Goal: Task Accomplishment & Management: Use online tool/utility

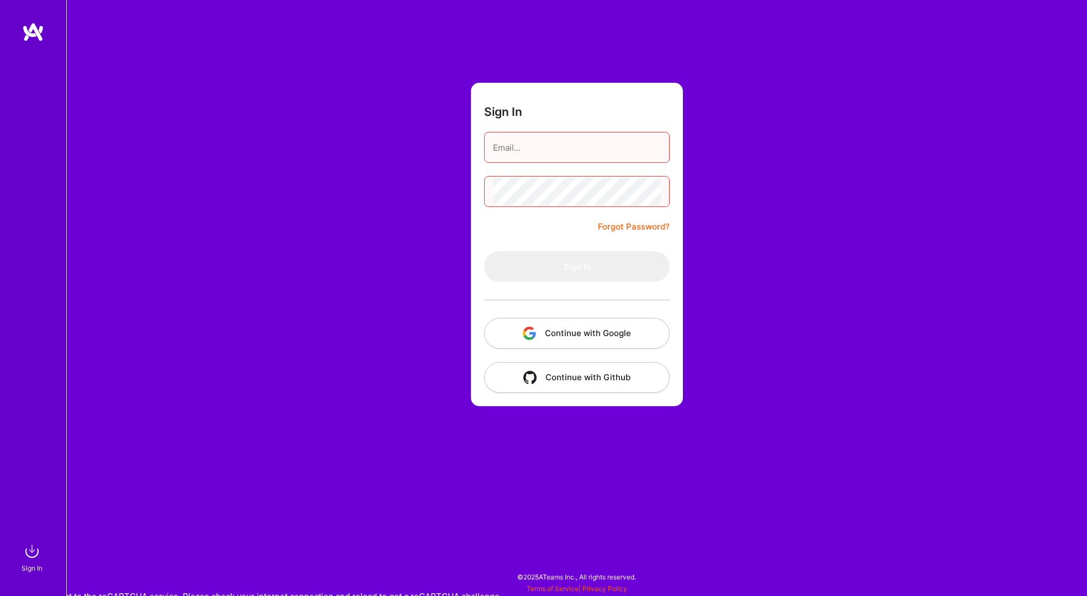
click at [546, 337] on button "Continue with Google" at bounding box center [577, 333] width 186 height 31
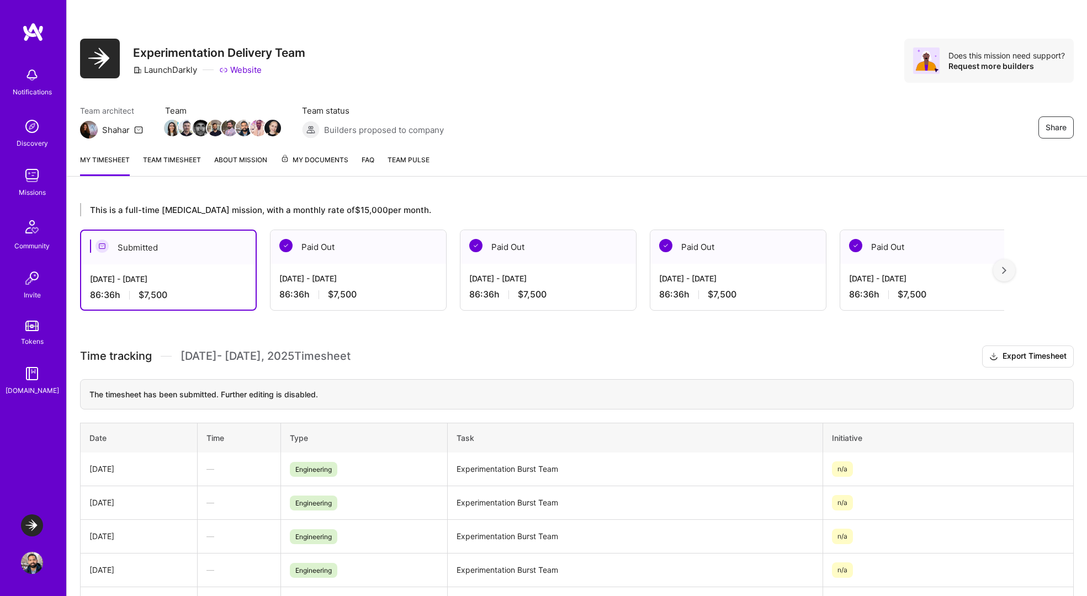
click at [33, 525] on img at bounding box center [32, 526] width 22 height 22
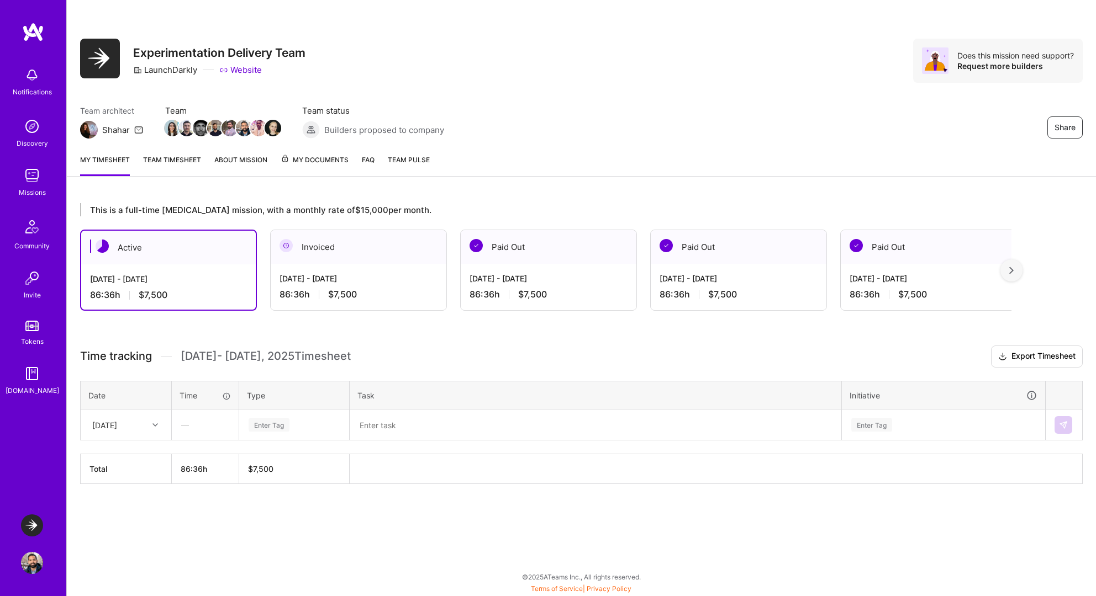
click at [144, 430] on div "Sat, Oct 4" at bounding box center [117, 425] width 61 height 18
click at [121, 457] on div "Wed, Oct 1" at bounding box center [125, 456] width 89 height 20
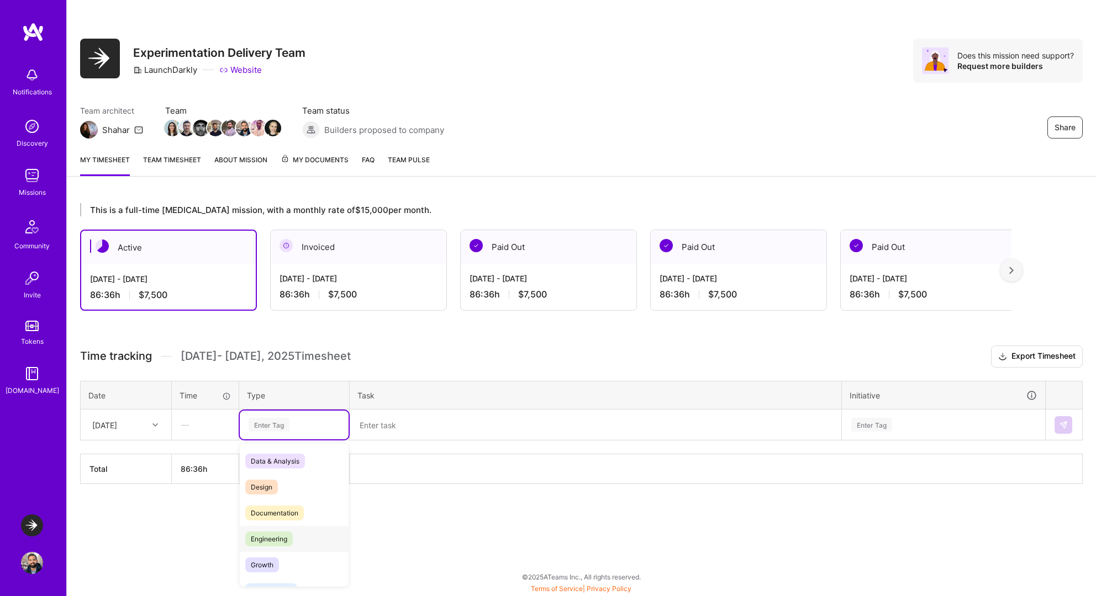
click at [290, 540] on span "Engineering" at bounding box center [268, 539] width 47 height 15
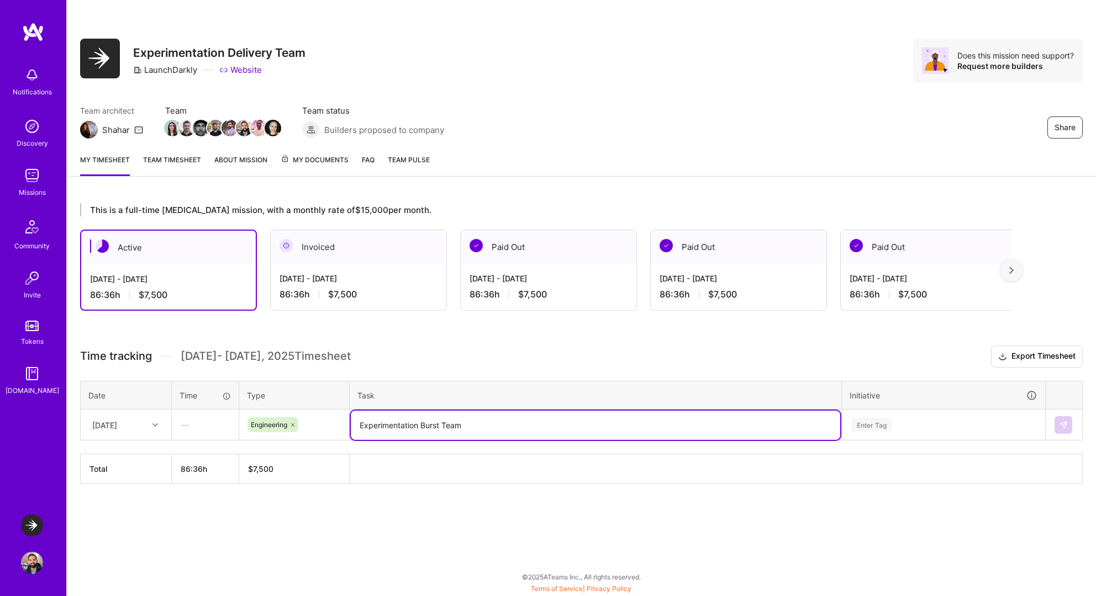
type textarea "Experimentation Burst Team"
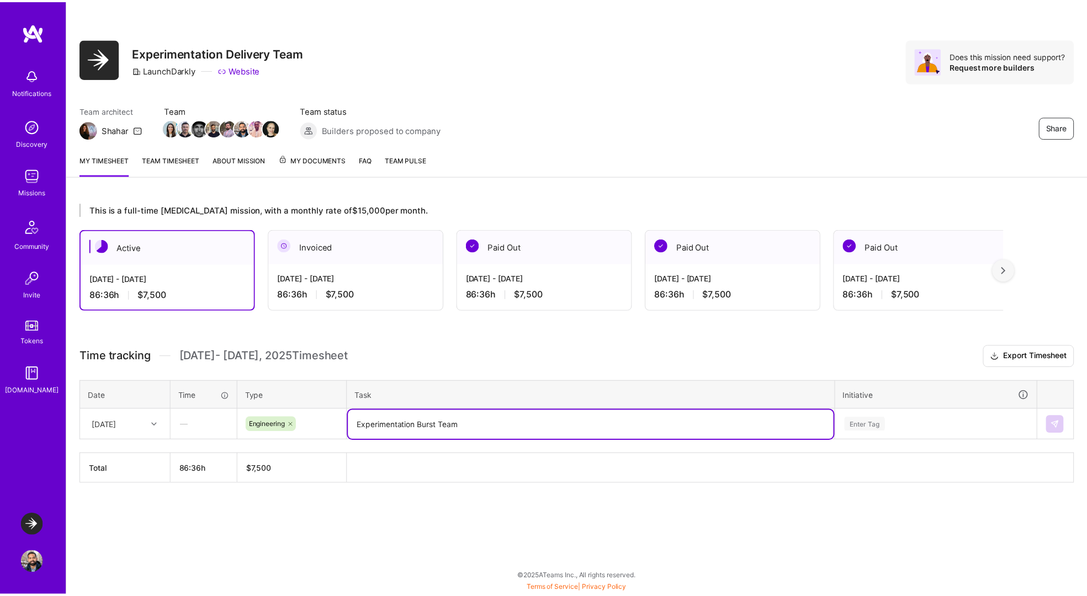
scroll to position [73, 0]
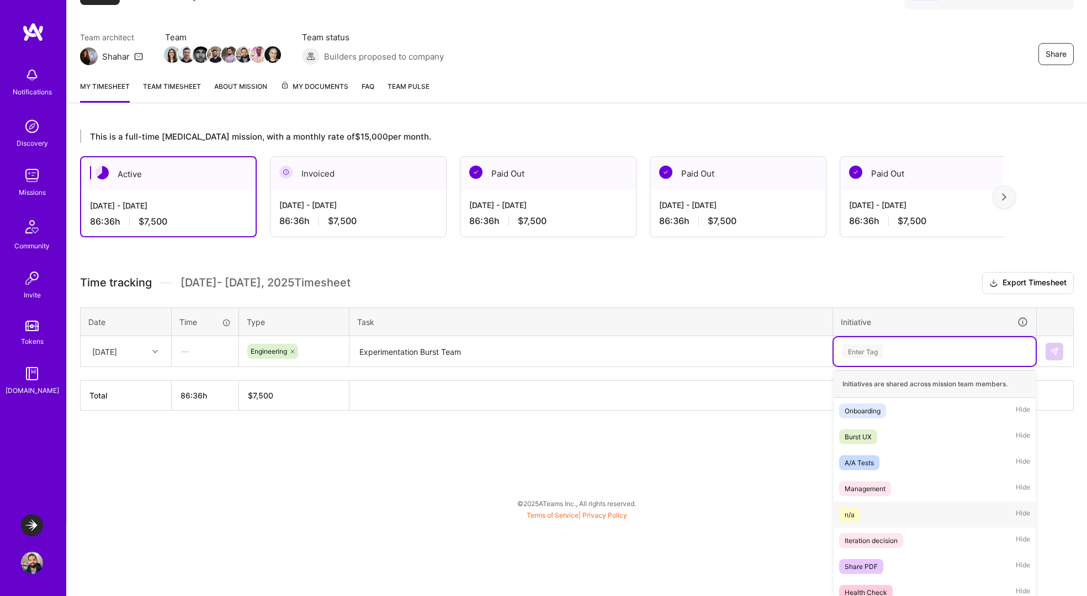
click at [855, 521] on span "n/a" at bounding box center [849, 515] width 21 height 15
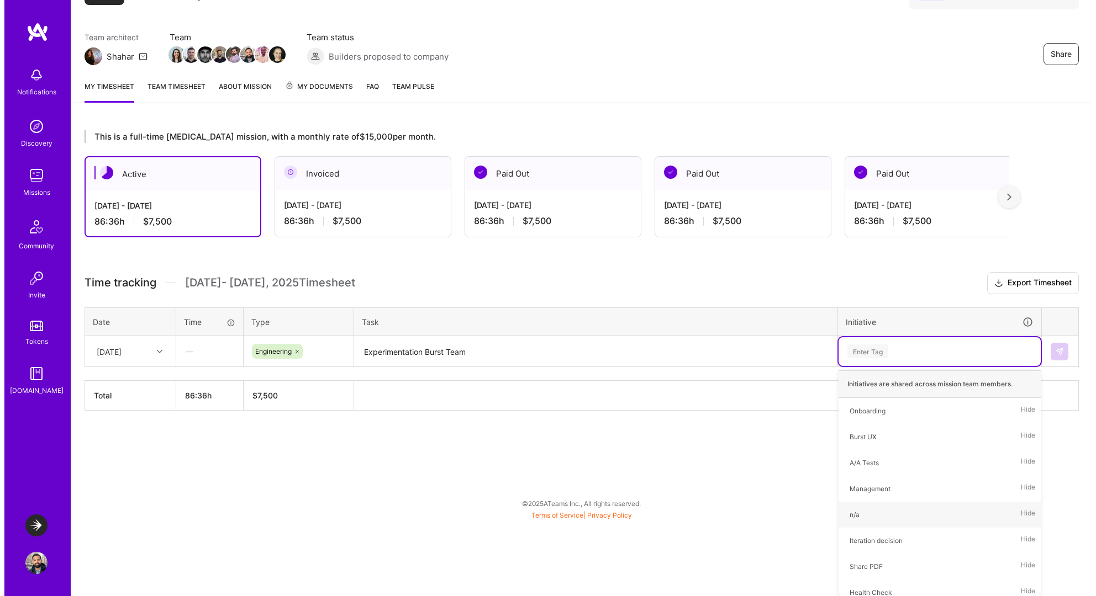
scroll to position [0, 0]
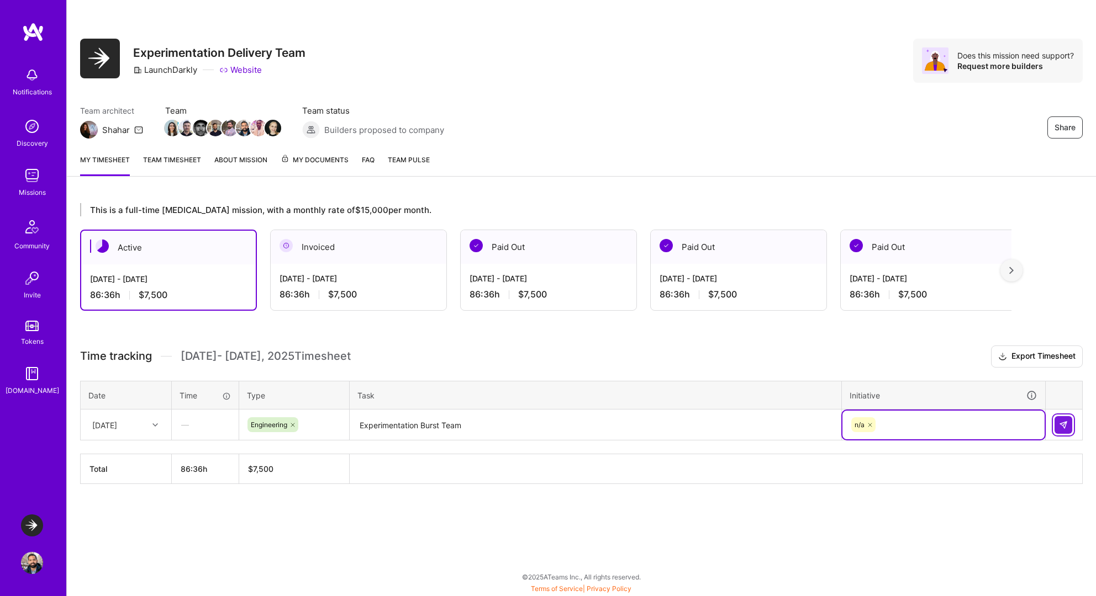
click at [1061, 421] on img at bounding box center [1063, 425] width 9 height 9
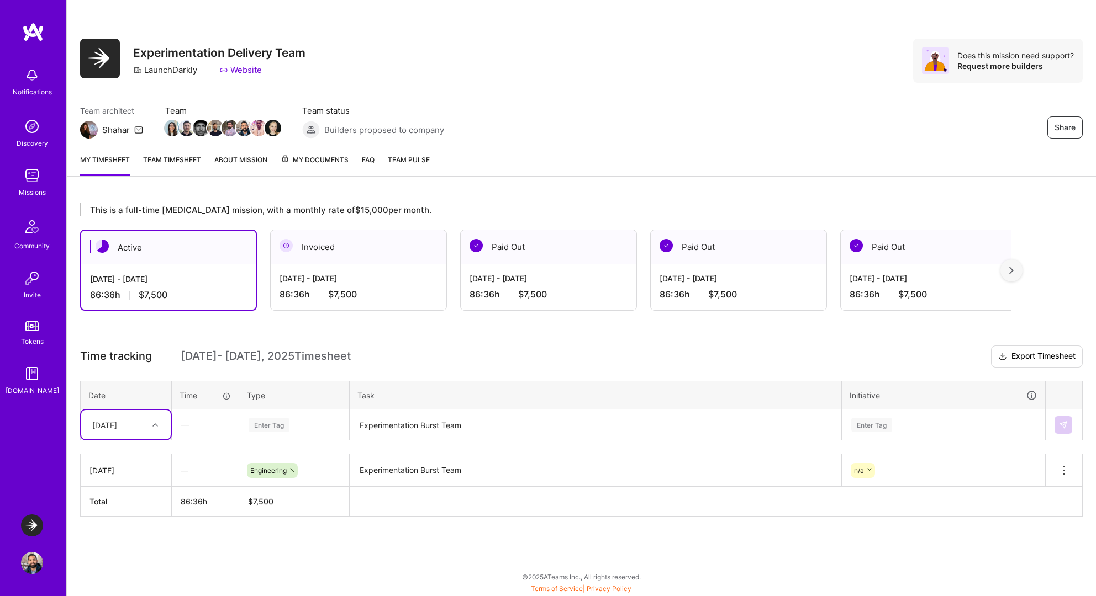
click at [129, 424] on img at bounding box center [226, 443] width 221 height 74
click at [117, 424] on div "Wed, Oct 1" at bounding box center [104, 425] width 25 height 12
click at [122, 453] on div "Thu, Oct 2" at bounding box center [125, 456] width 89 height 20
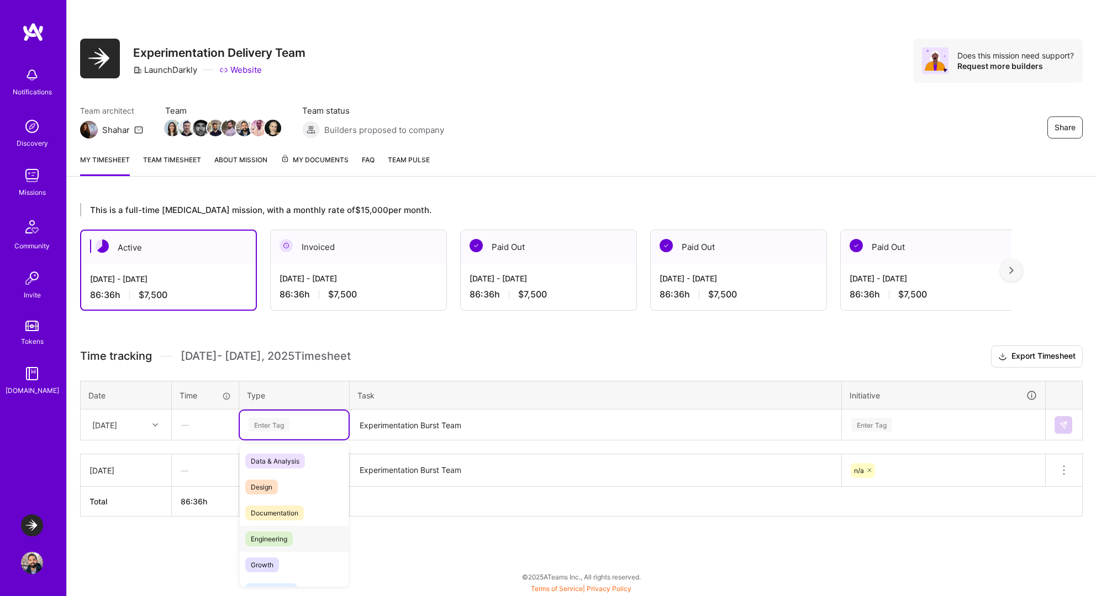
click at [262, 532] on span "Engineering" at bounding box center [268, 539] width 47 height 15
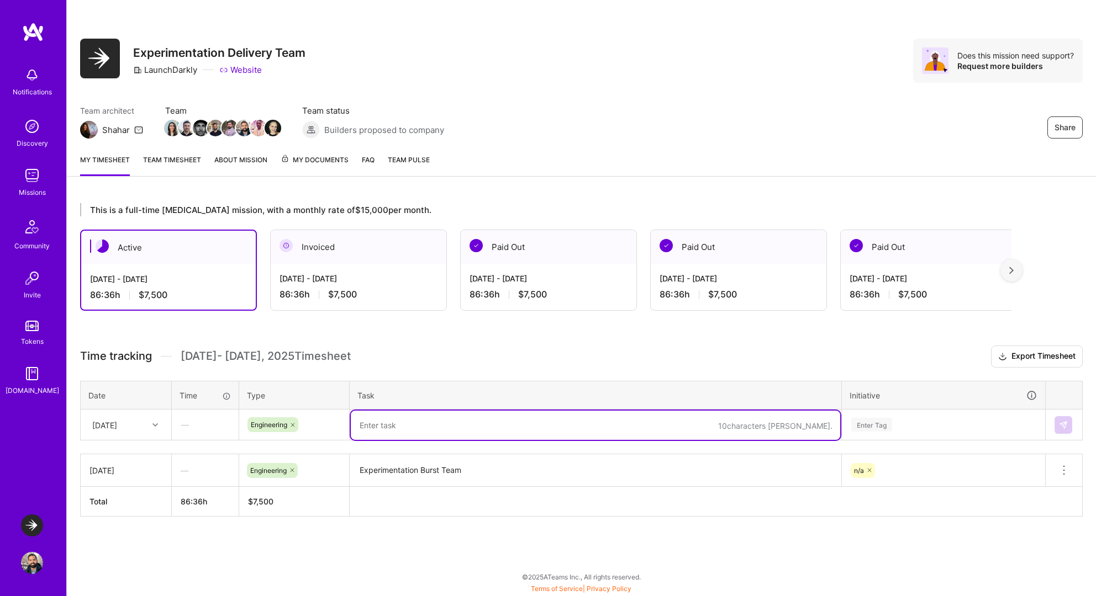
paste textarea "https://github.com/astroblox-tech/astro-code/pull/3039"
type textarea "https://github.com/astroblox-tech/astro-code/pull/3039"
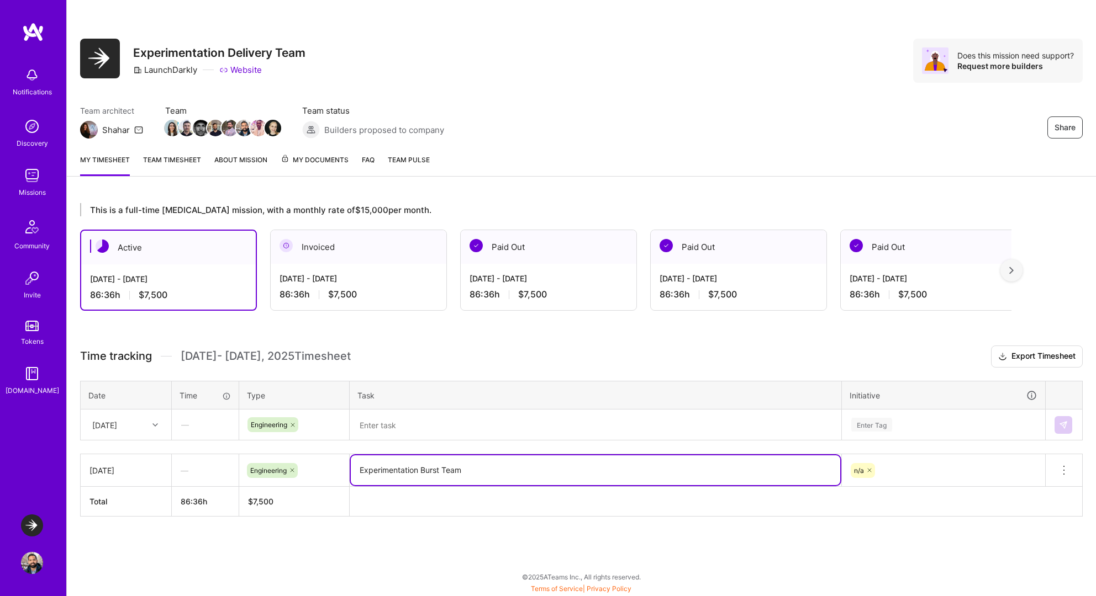
click at [370, 473] on textarea "Experimentation Burst Team" at bounding box center [595, 471] width 489 height 30
click at [438, 422] on textarea at bounding box center [595, 425] width 489 height 29
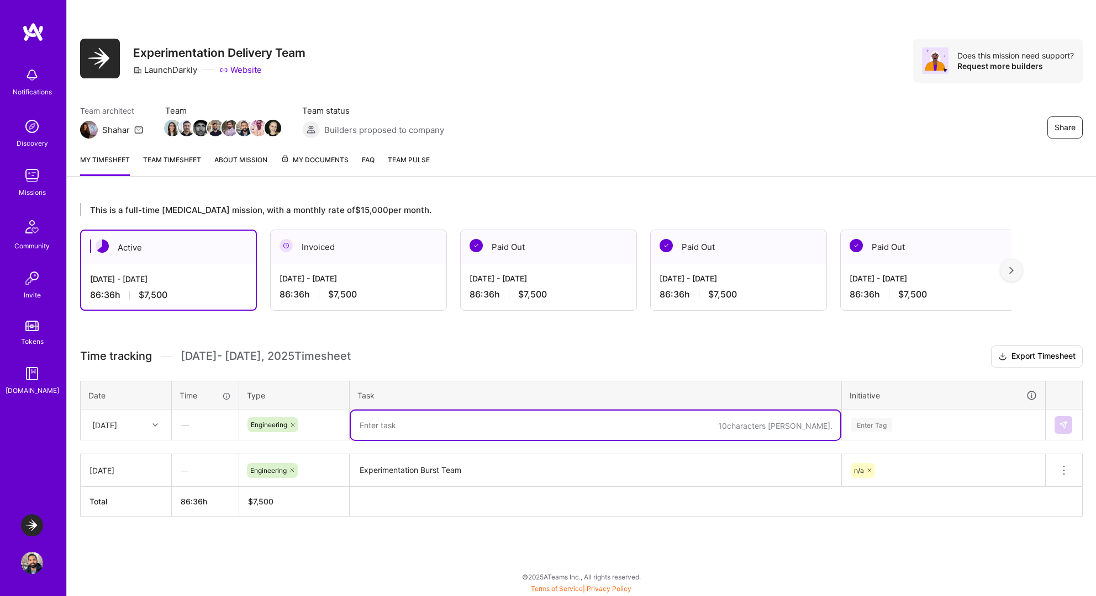
paste textarea "Experimentation Burst Team"
type textarea "Experimentation Burst Team"
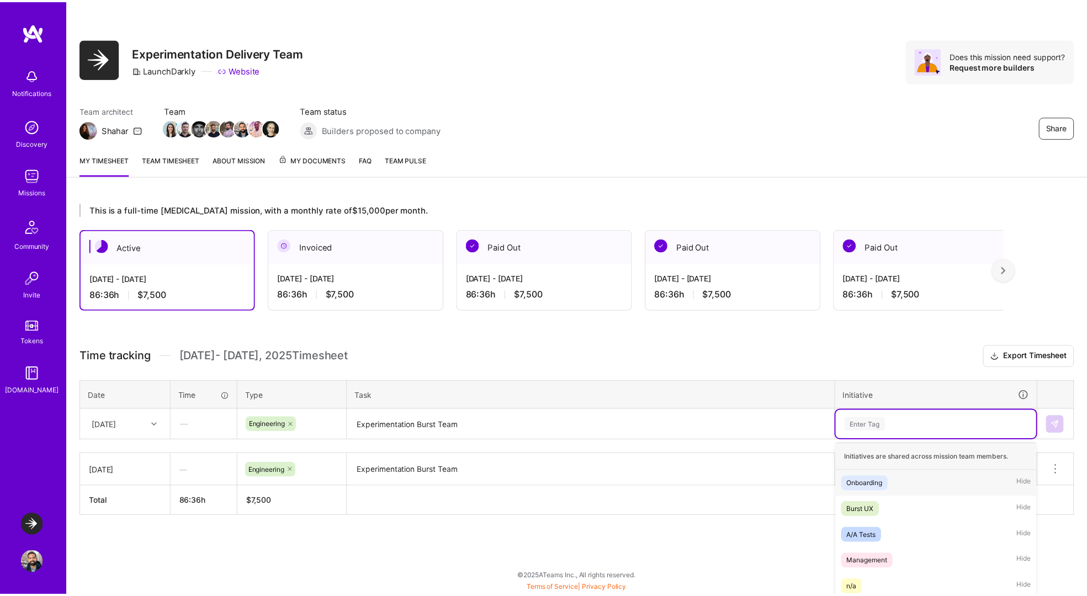
scroll to position [73, 0]
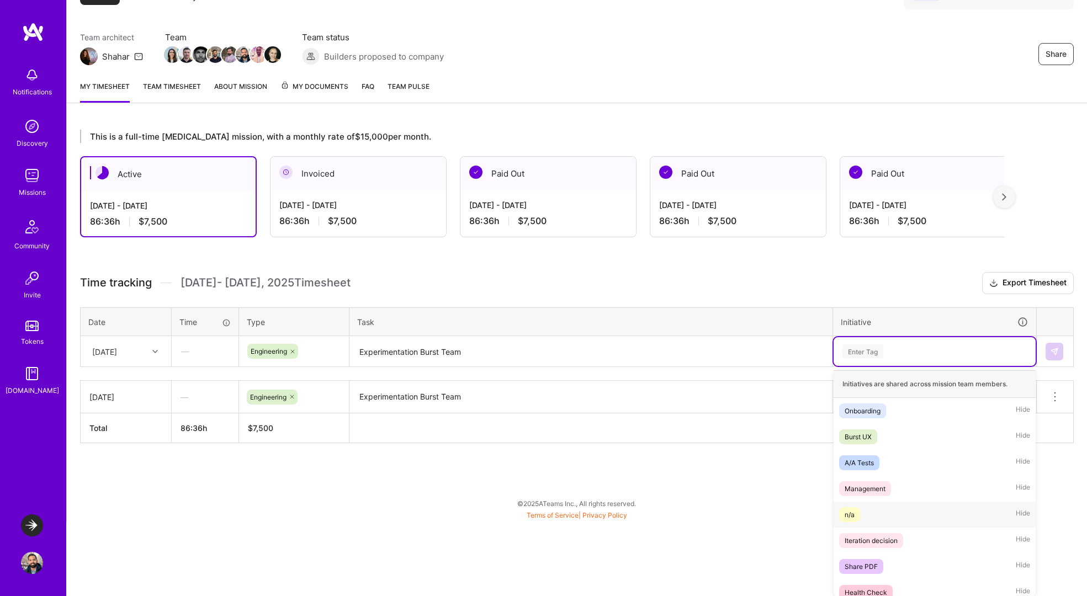
click at [850, 505] on div "n/a Hide" at bounding box center [935, 515] width 202 height 26
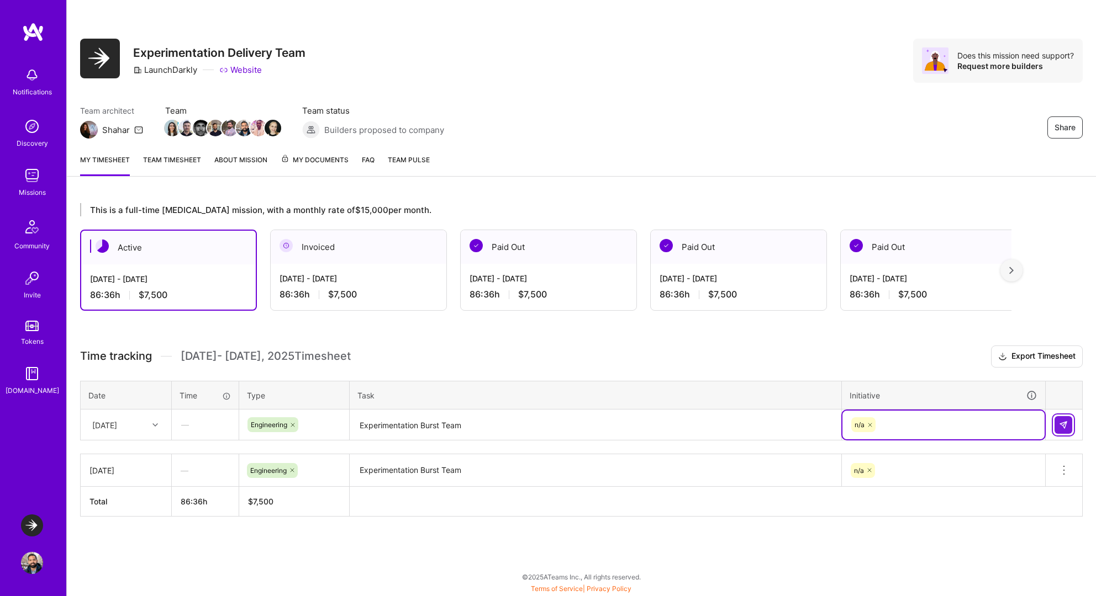
click at [1057, 425] on button at bounding box center [1063, 425] width 18 height 18
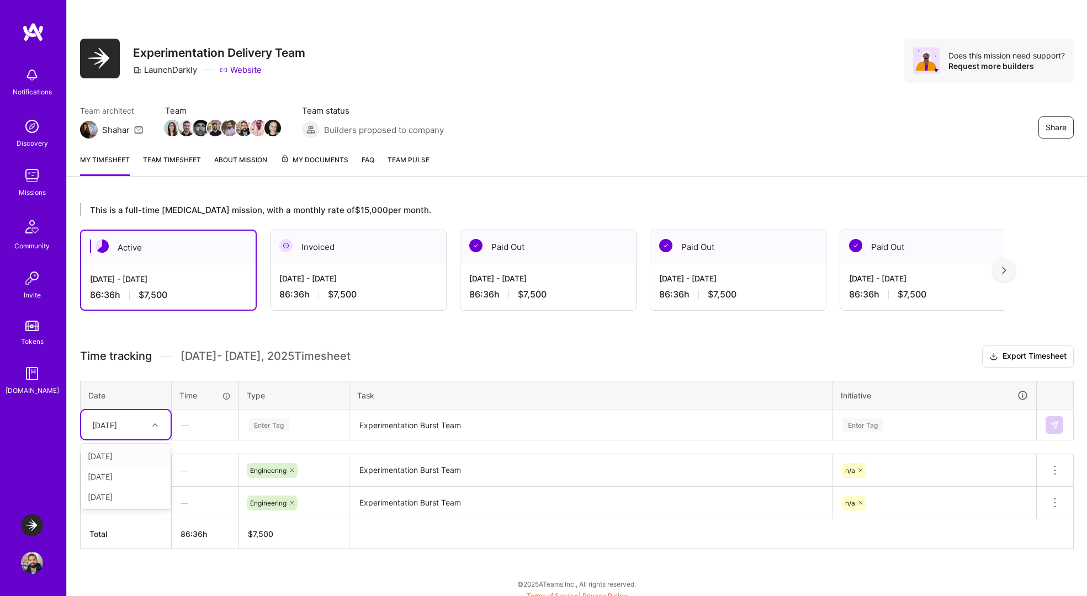
click at [117, 427] on div "Thu, Oct 2" at bounding box center [104, 425] width 25 height 12
click at [121, 482] on div "Fri, Oct 3" at bounding box center [125, 477] width 89 height 20
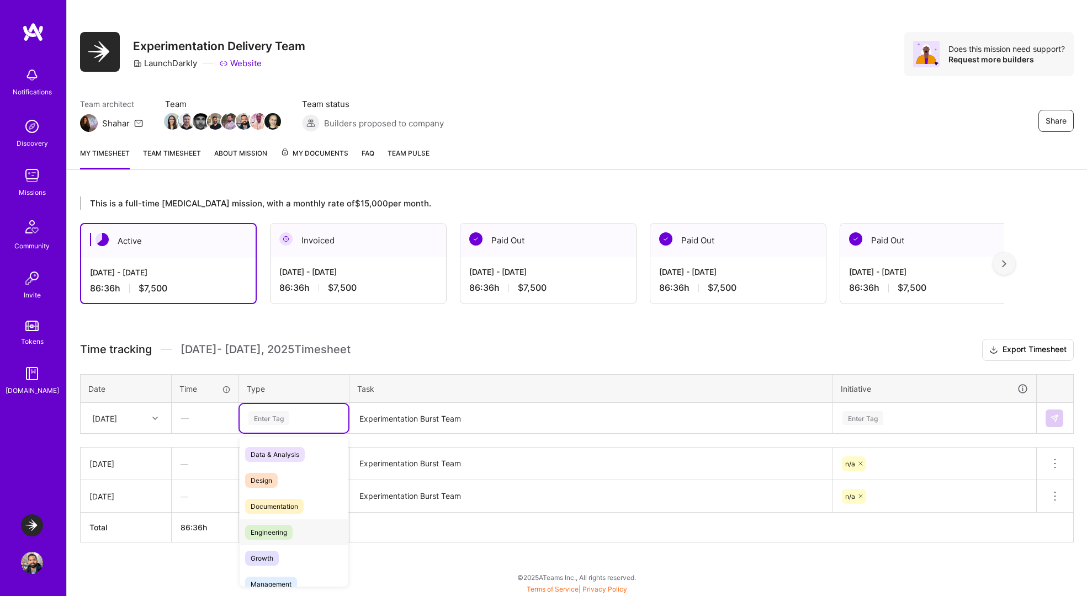
click at [271, 533] on span "Engineering" at bounding box center [268, 532] width 47 height 15
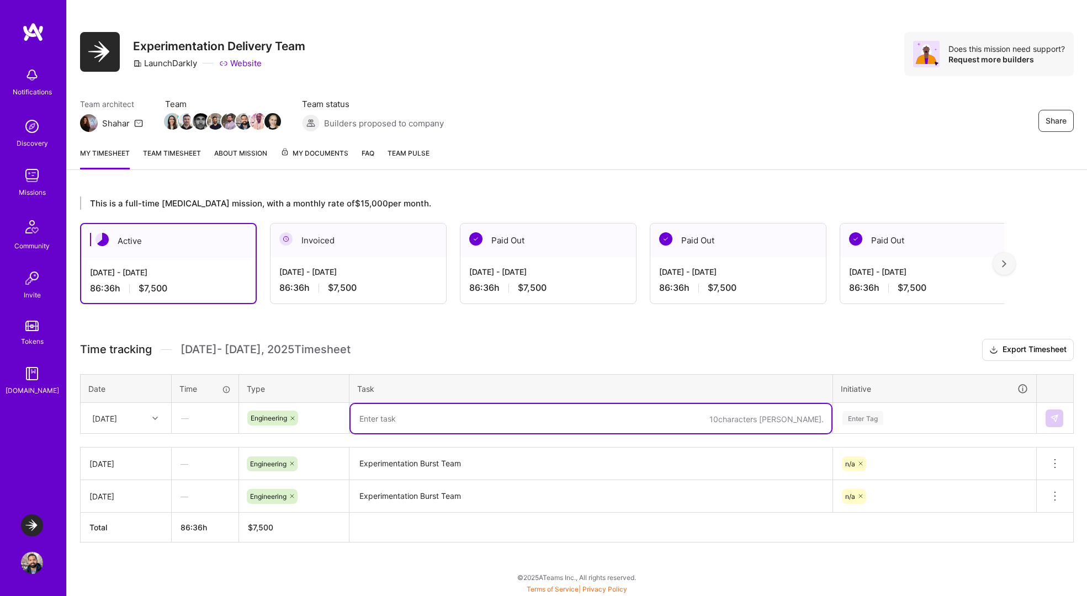
paste textarea "Experimentation Burst Team"
type textarea "Experimentation Burst Team"
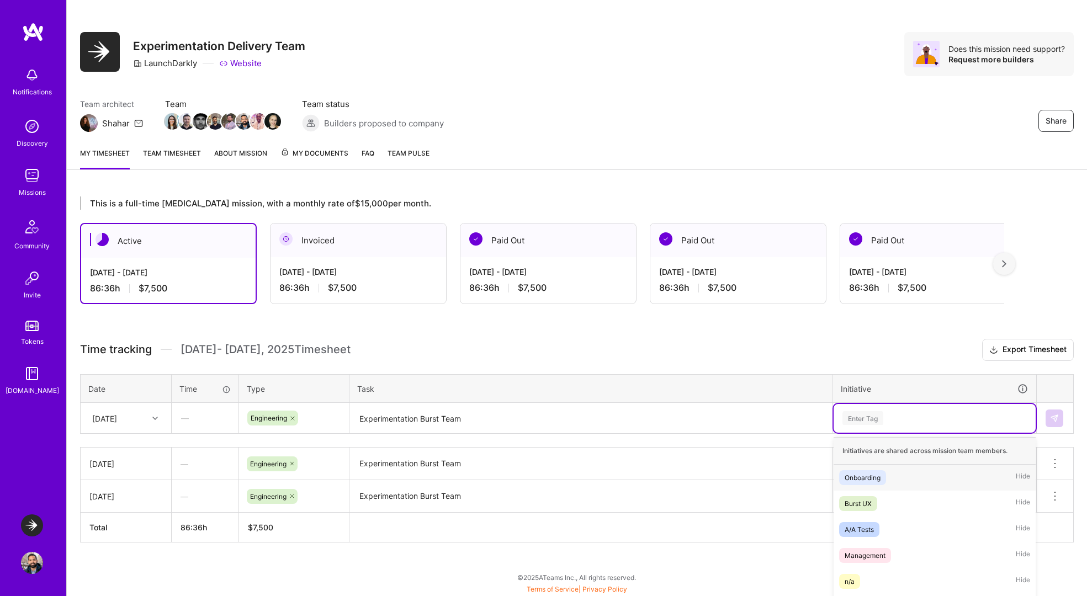
scroll to position [73, 0]
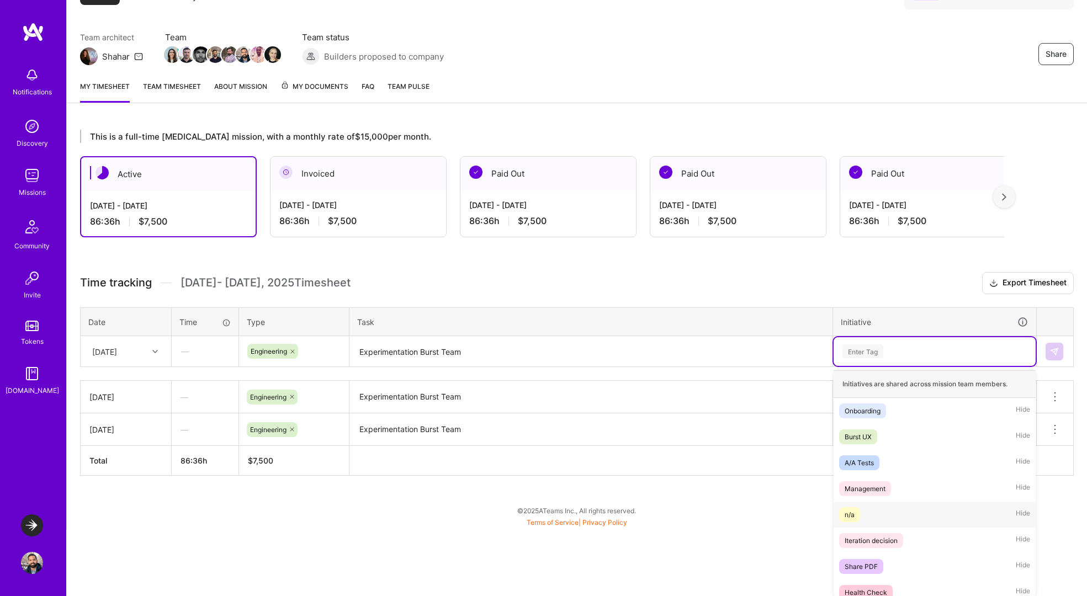
click at [849, 517] on div "n/a" at bounding box center [850, 515] width 10 height 12
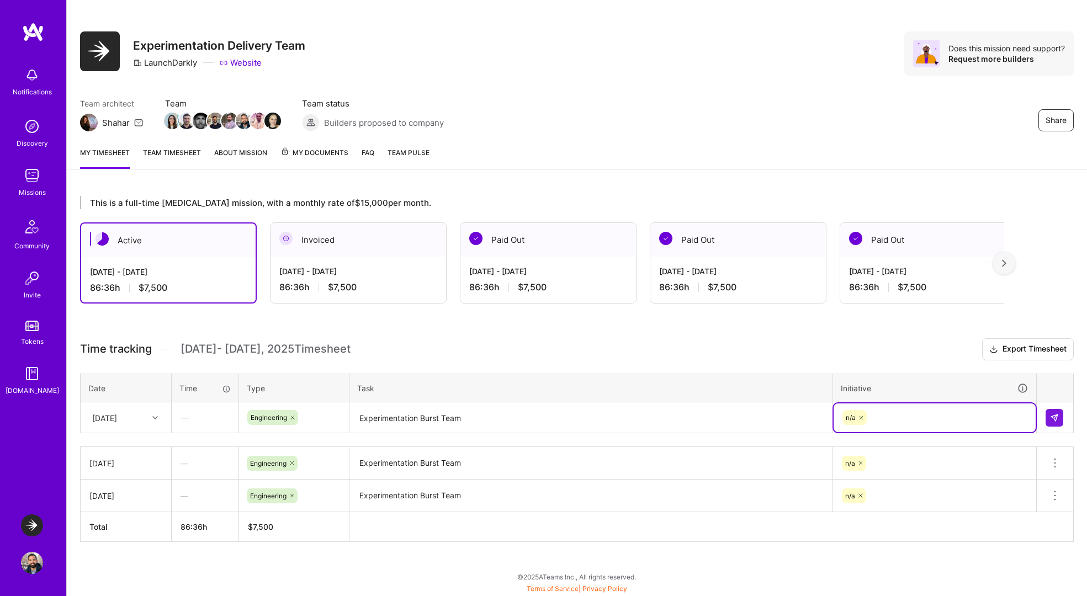
scroll to position [7, 0]
click at [1050, 413] on button at bounding box center [1055, 419] width 18 height 18
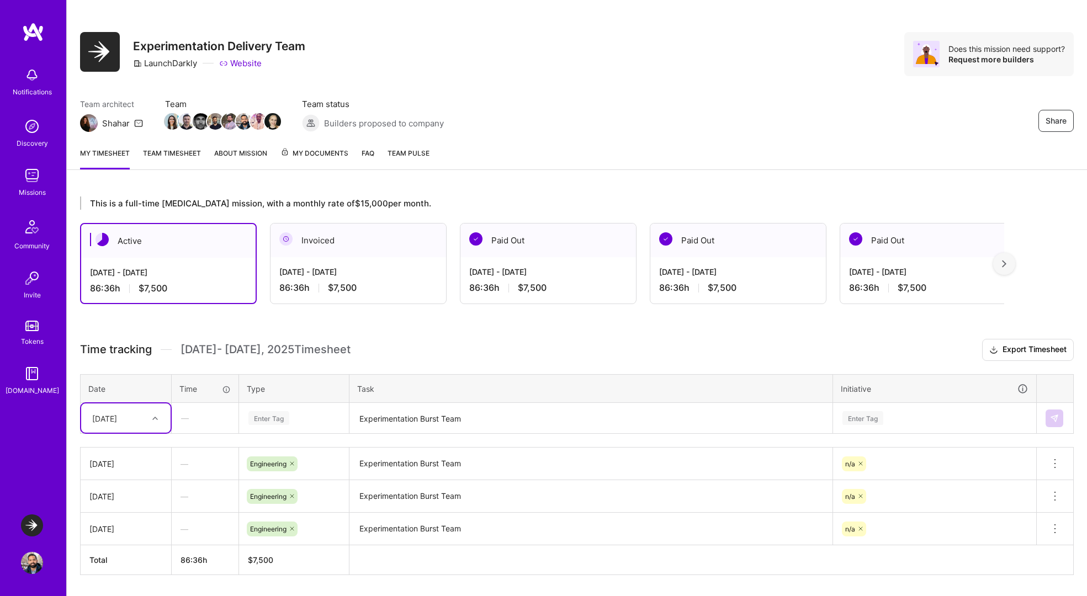
scroll to position [39, 0]
